Goal: Navigation & Orientation: Find specific page/section

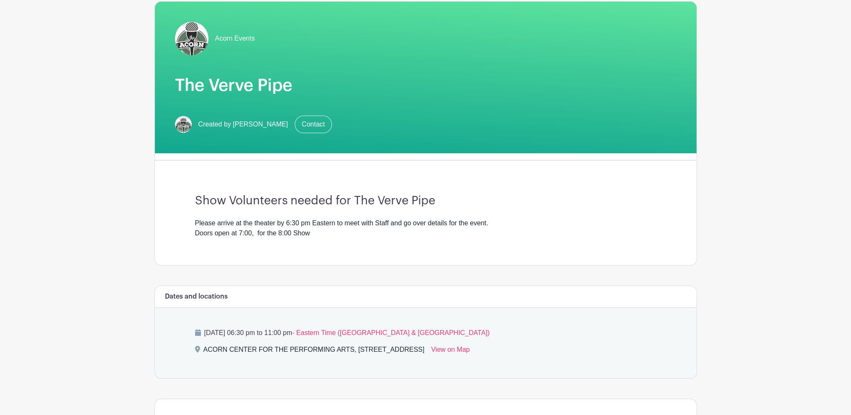
scroll to position [251, 0]
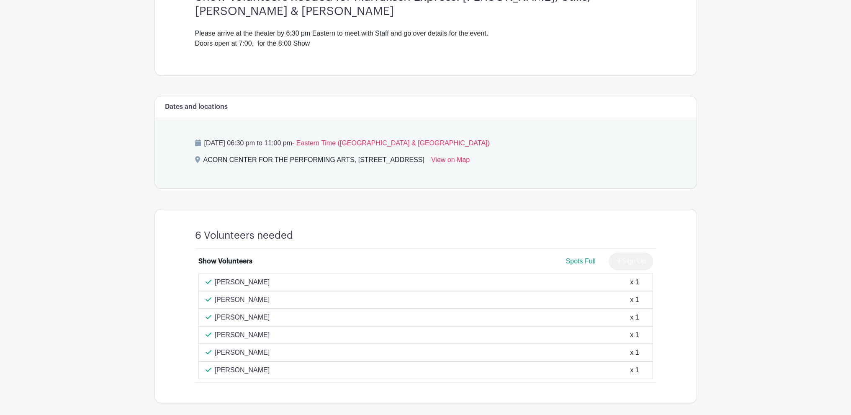
scroll to position [293, 0]
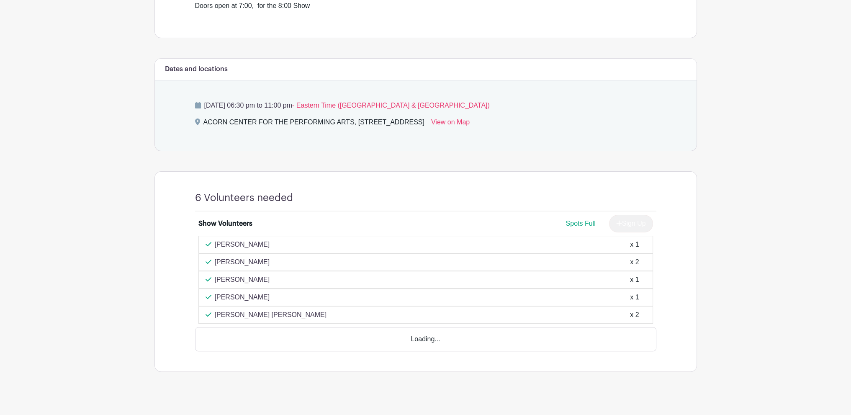
scroll to position [276, 0]
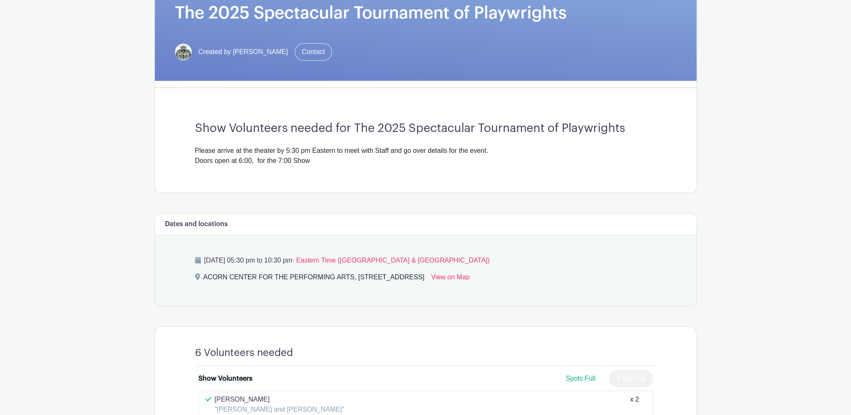
scroll to position [167, 0]
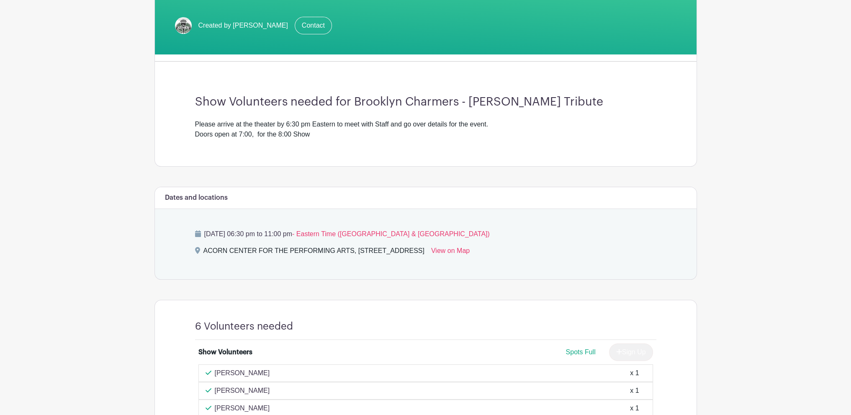
scroll to position [251, 0]
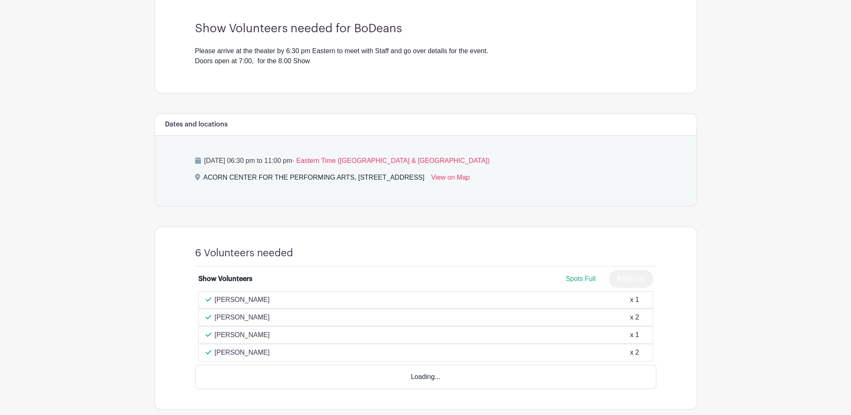
scroll to position [251, 0]
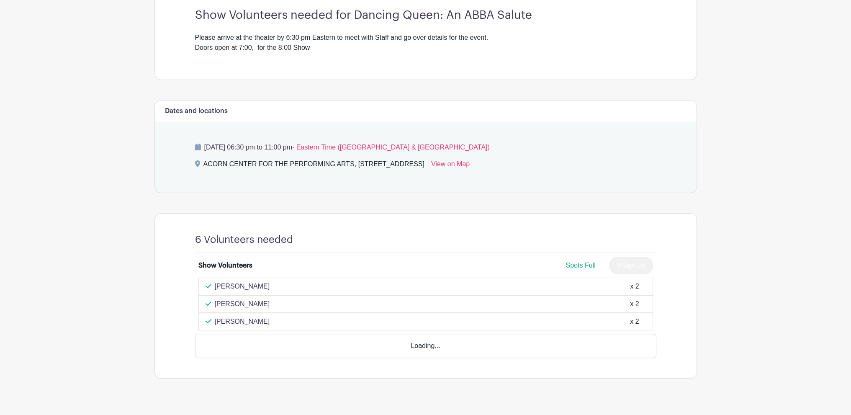
scroll to position [241, 0]
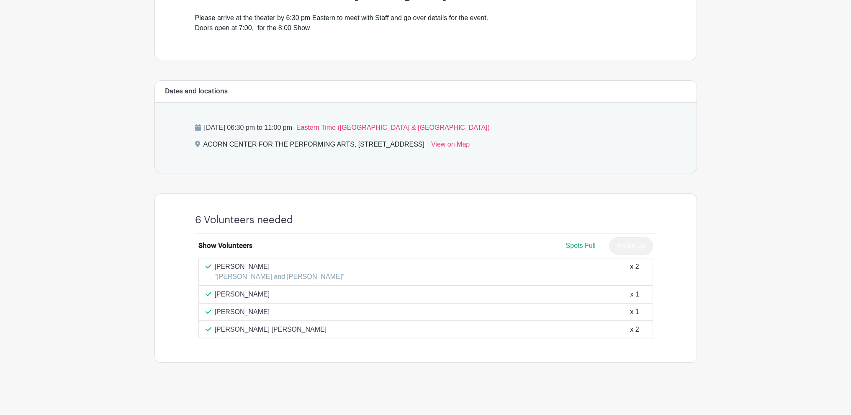
scroll to position [268, 0]
